Goal: Task Accomplishment & Management: Use online tool/utility

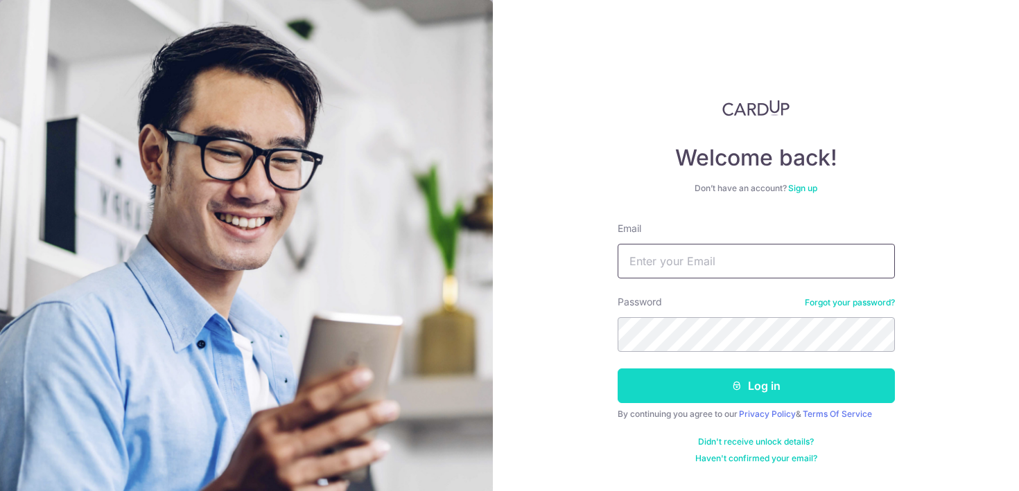
type input "[EMAIL_ADDRESS][DOMAIN_NAME]"
click at [701, 376] on button "Log in" at bounding box center [756, 386] width 277 height 35
click at [699, 376] on button "Log in" at bounding box center [756, 386] width 277 height 35
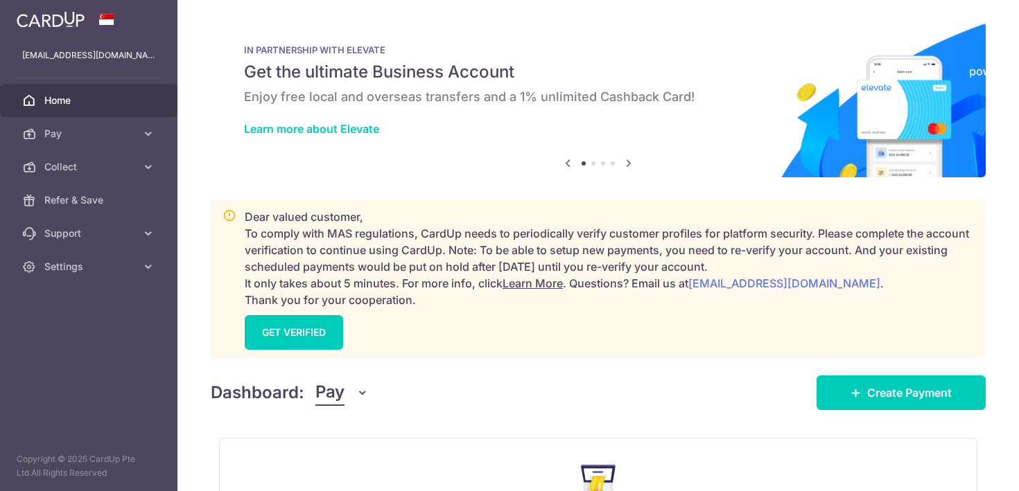
drag, startPoint x: 338, startPoint y: 401, endPoint x: 348, endPoint y: 410, distance: 13.3
click at [342, 401] on span "Pay" at bounding box center [329, 393] width 29 height 26
click at [350, 457] on link "Collect" at bounding box center [388, 464] width 144 height 33
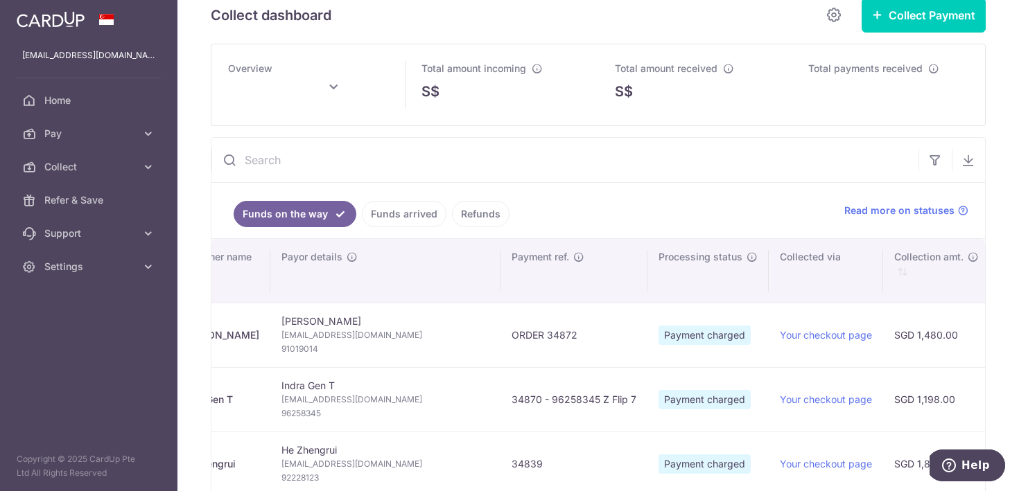
scroll to position [0, 65]
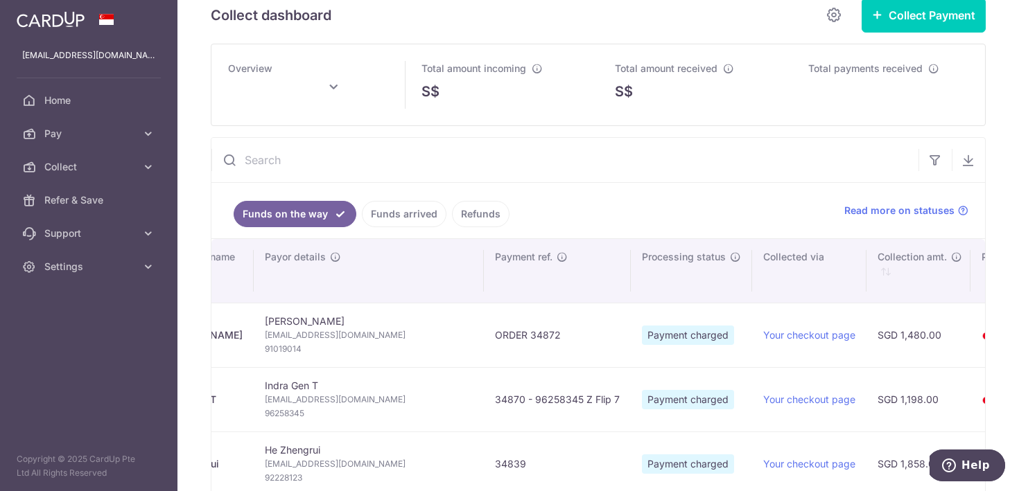
type input "September 2025"
